Goal: Navigation & Orientation: Find specific page/section

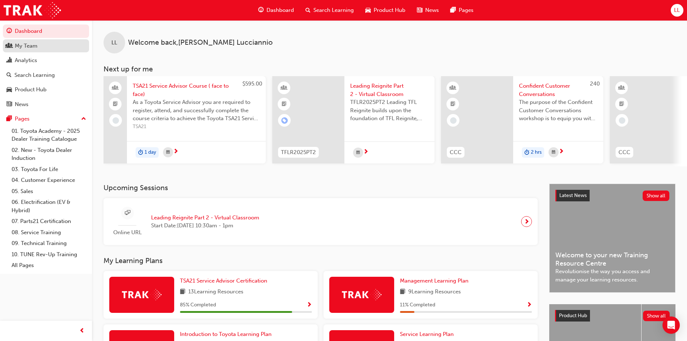
click at [67, 45] on div "My Team" at bounding box center [45, 45] width 79 height 9
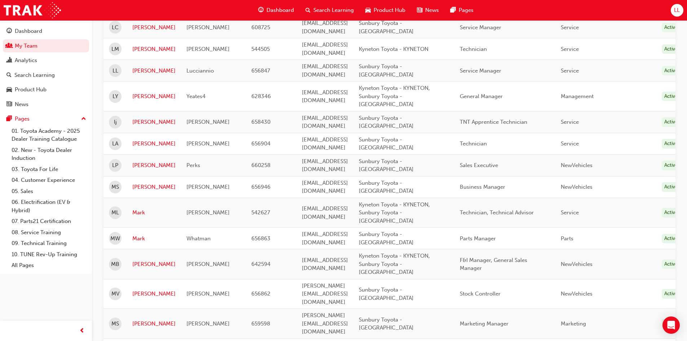
scroll to position [851, 0]
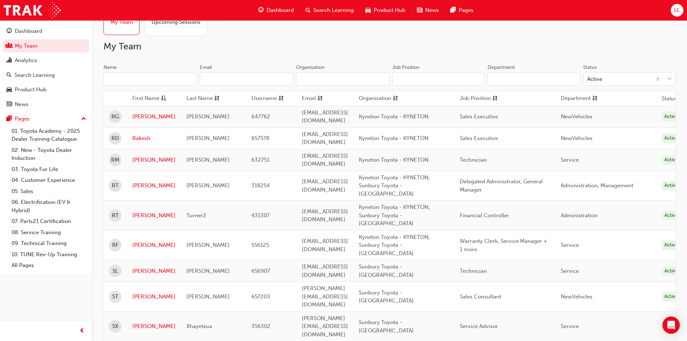
scroll to position [32, 0]
click at [140, 242] on link "[PERSON_NAME]" at bounding box center [153, 246] width 43 height 8
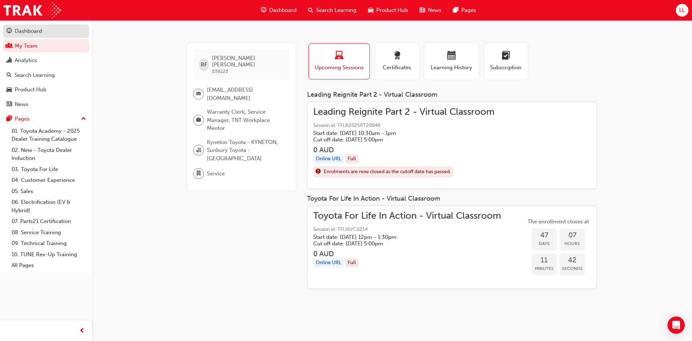
click at [71, 35] on div "Dashboard" at bounding box center [45, 31] width 79 height 9
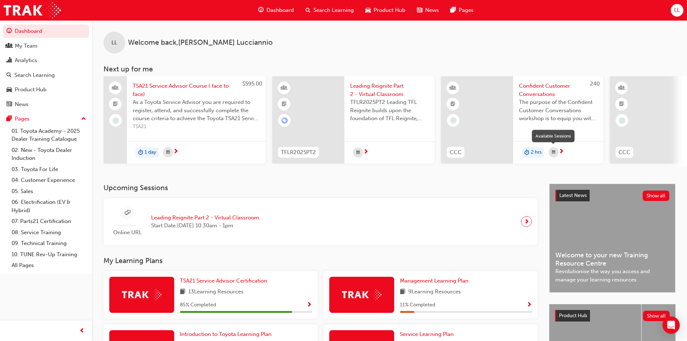
click at [552, 152] on span "calendar-icon" at bounding box center [554, 152] width 4 height 9
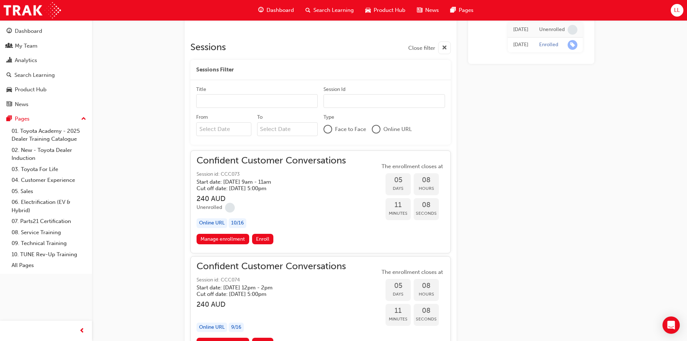
scroll to position [409, 0]
